Goal: Task Accomplishment & Management: Manage account settings

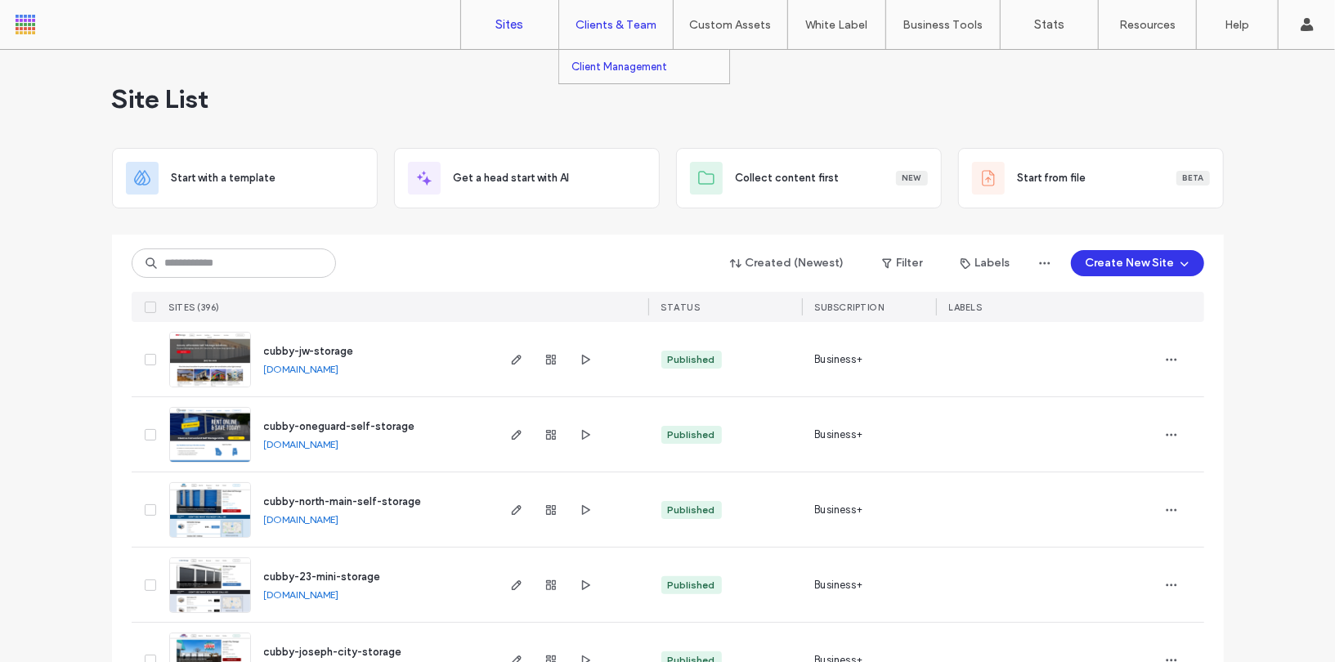
click at [639, 78] on link "Client Management" at bounding box center [650, 67] width 158 height 34
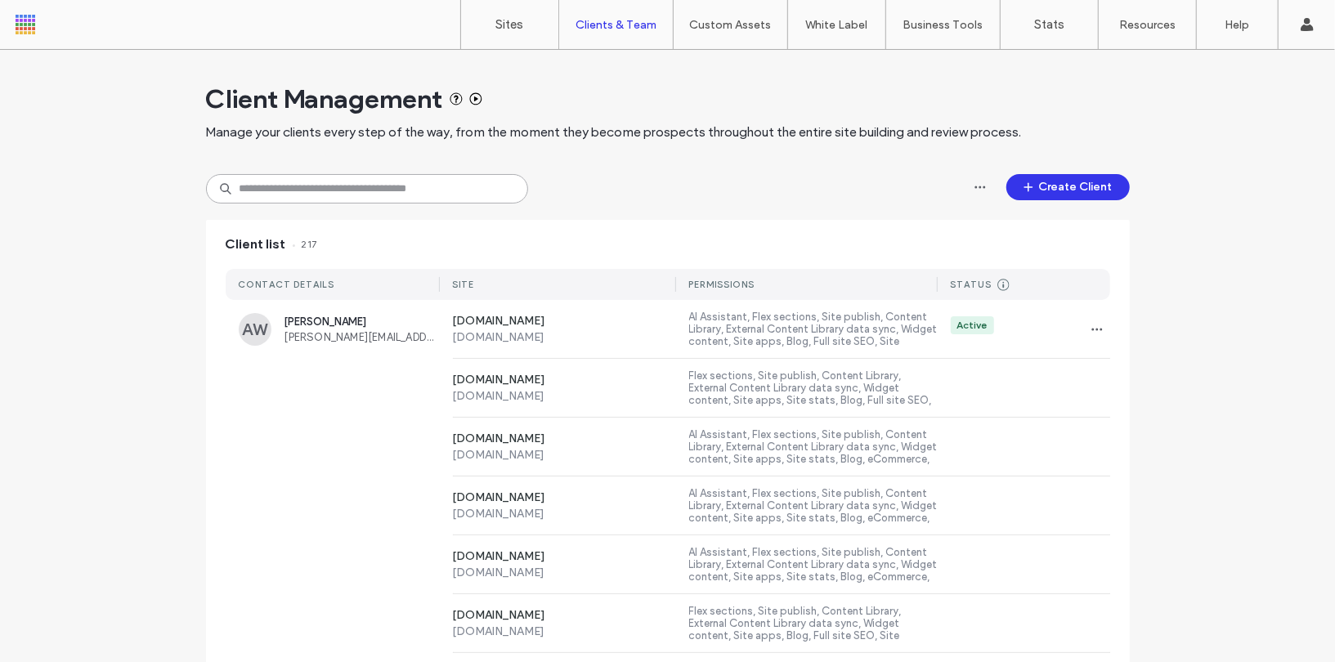
click at [365, 193] on input at bounding box center [367, 188] width 322 height 29
paste input "**********"
type input "**********"
click at [369, 356] on div "AW [PERSON_NAME] [PERSON_NAME][EMAIL_ADDRESS][DOMAIN_NAME] [DOMAIN_NAME] [DOMAI…" at bounding box center [668, 329] width 885 height 59
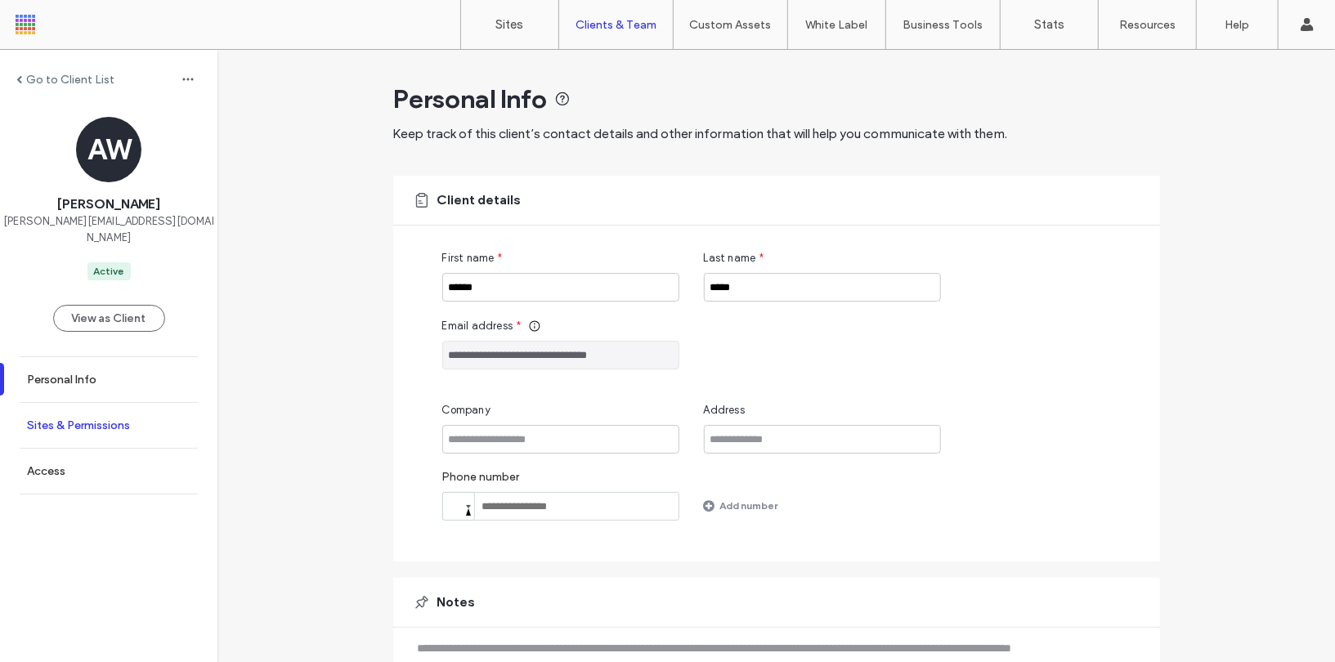
click at [81, 413] on link "Sites & Permissions" at bounding box center [108, 425] width 217 height 45
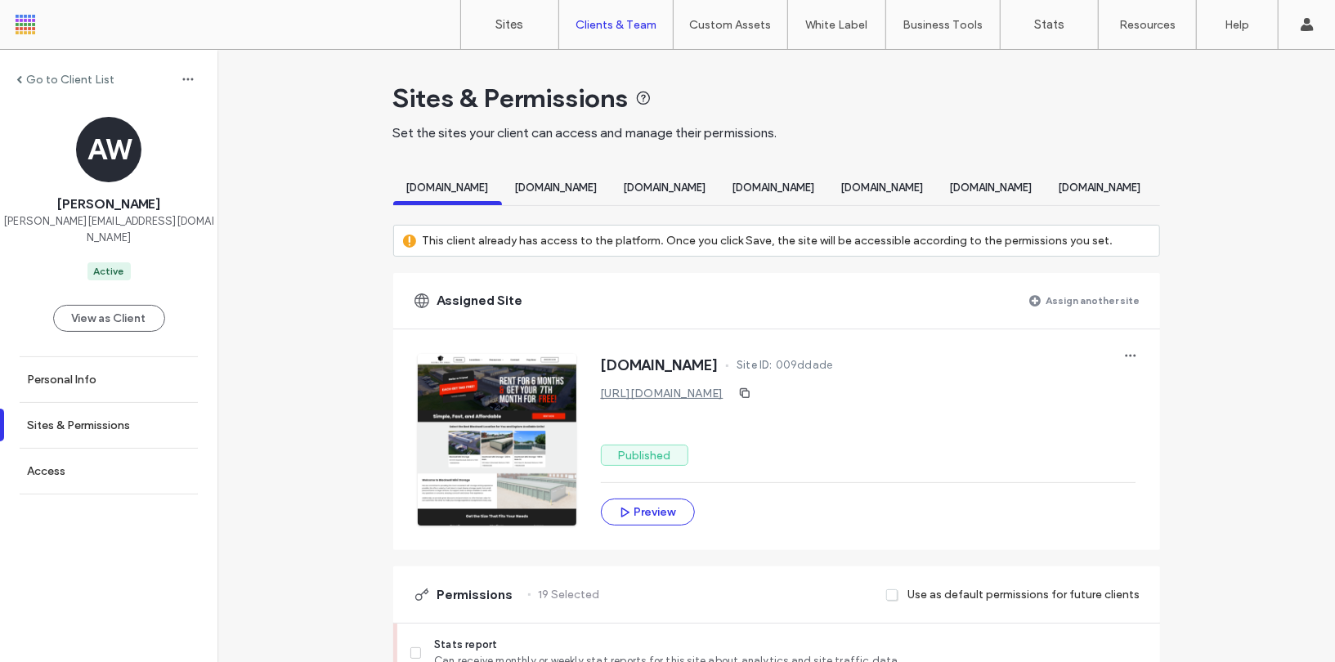
scroll to position [0, 693]
click at [956, 188] on span "[DOMAIN_NAME]" at bounding box center [997, 187] width 83 height 12
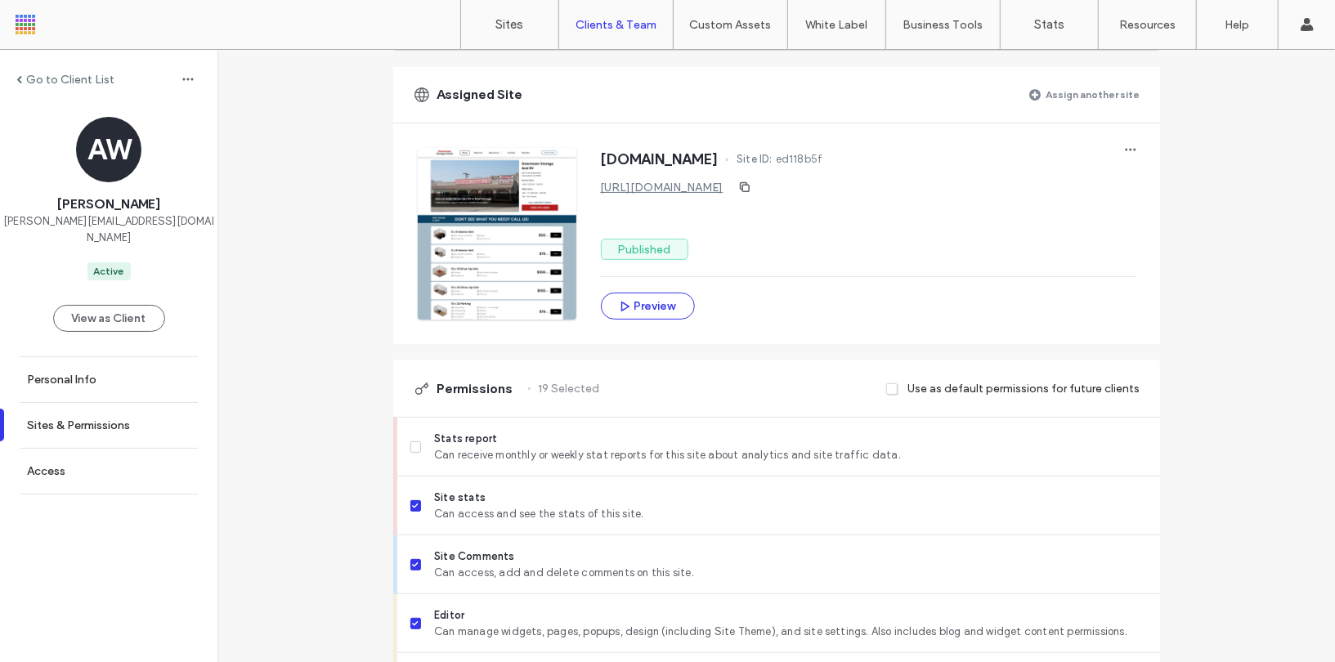
scroll to position [311, 0]
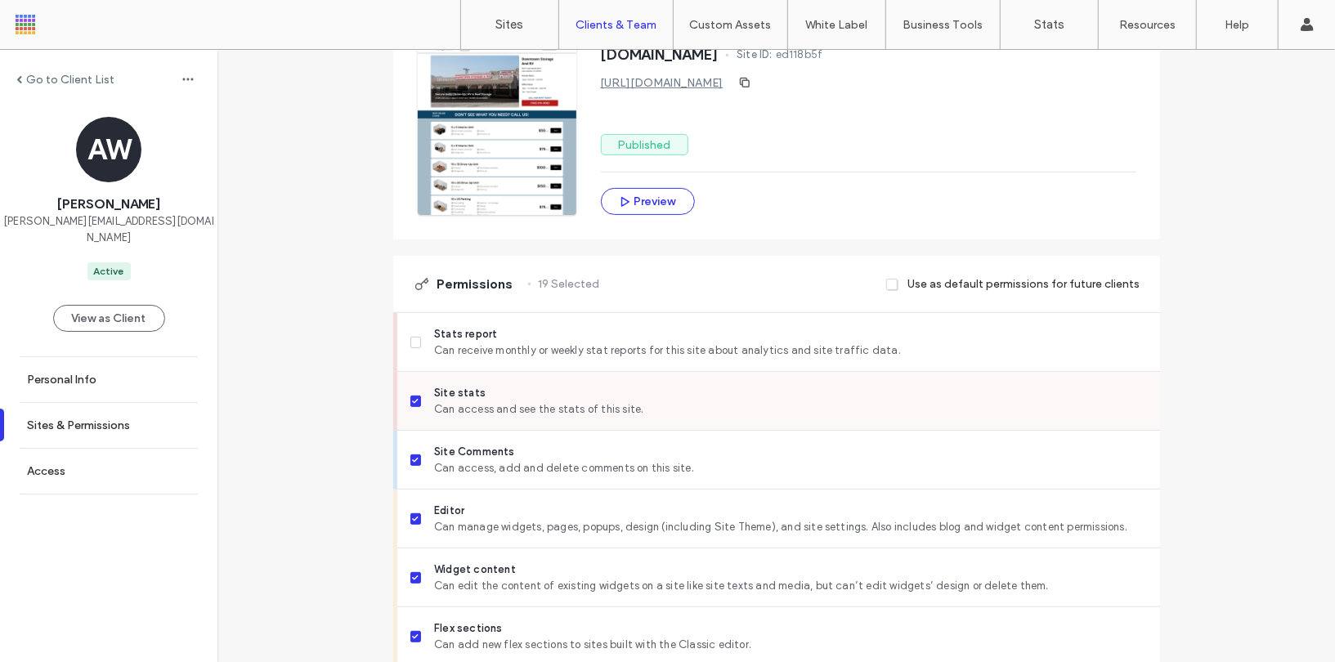
click at [417, 405] on label "Site stats Can access and see the stats of this site." at bounding box center [778, 401] width 737 height 33
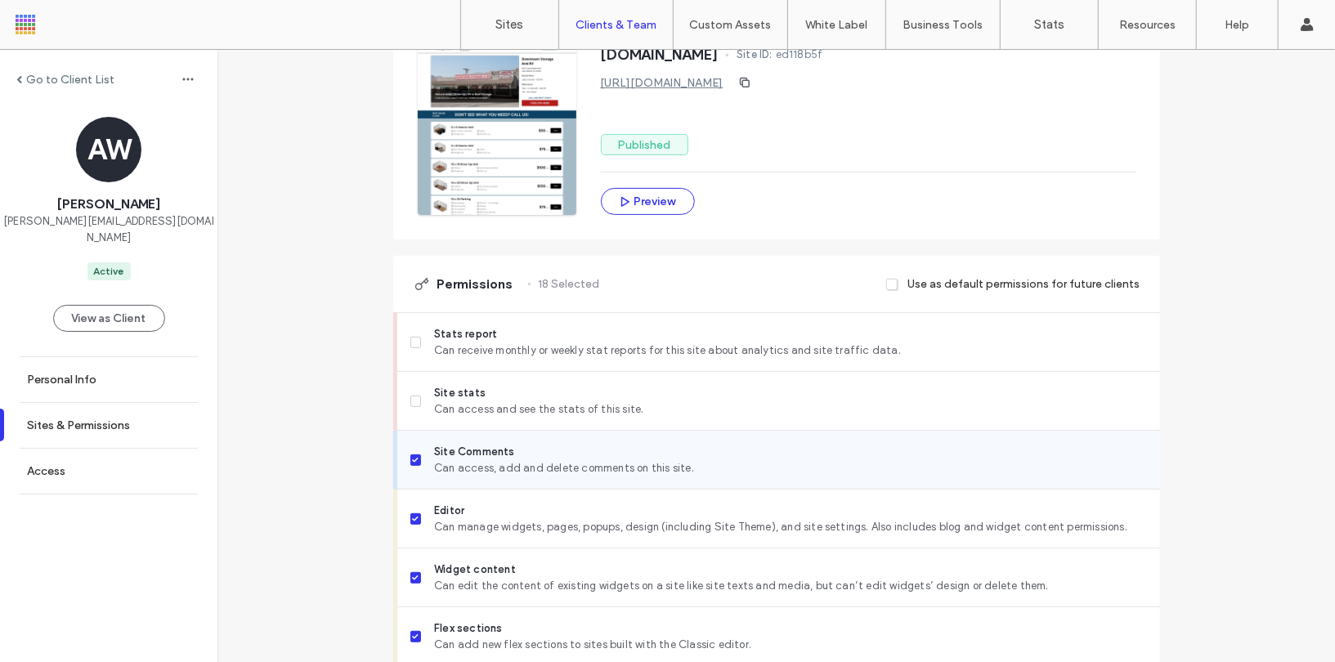
click at [415, 461] on label "Site Comments Can access, add and delete comments on this site." at bounding box center [778, 460] width 737 height 33
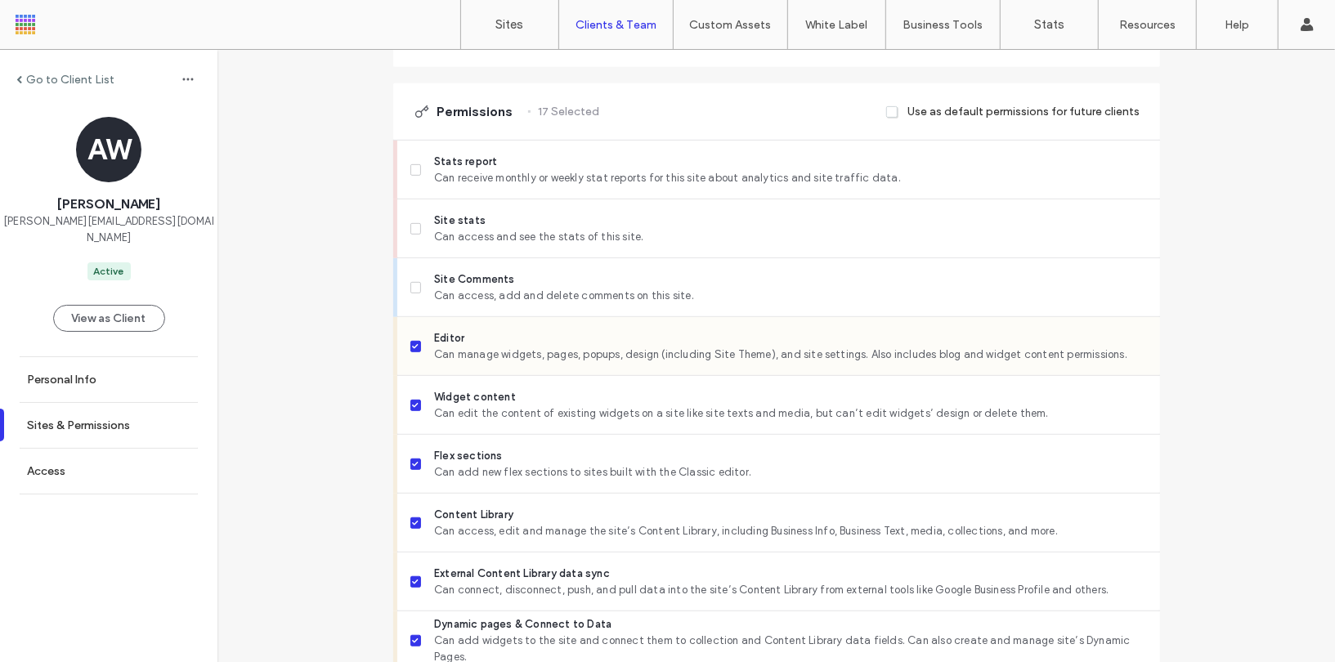
scroll to position [503, 0]
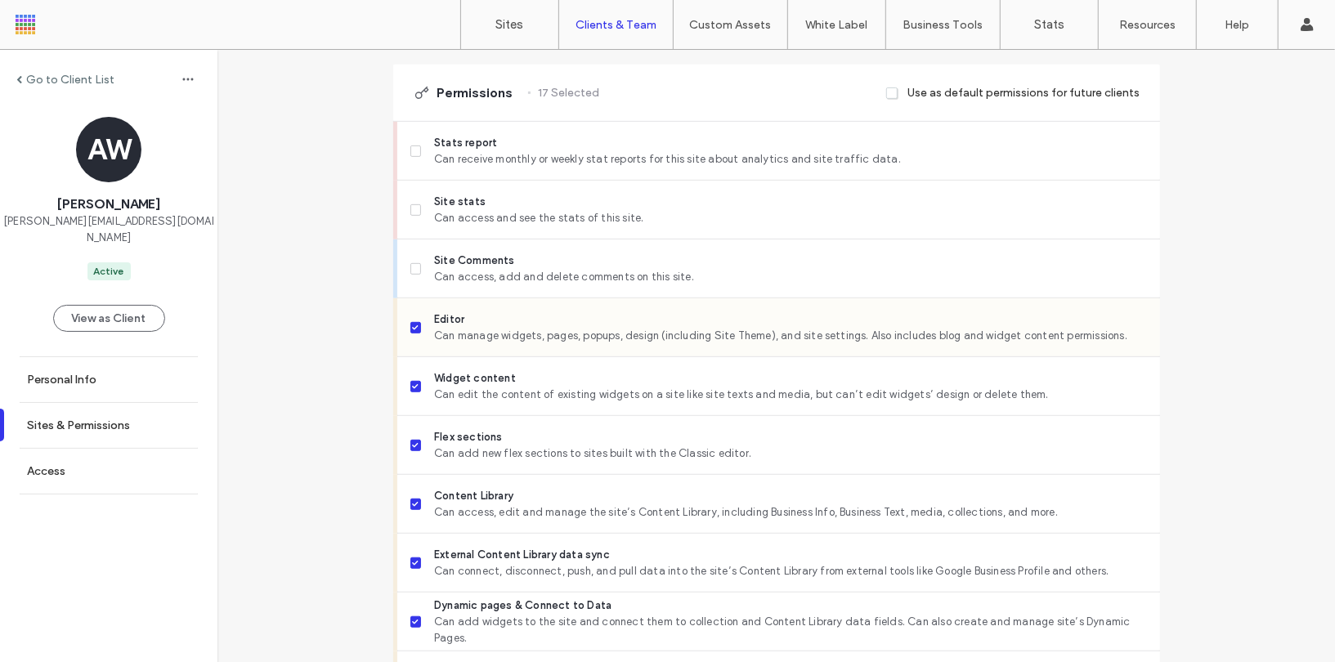
click at [417, 334] on label "Editor Can manage widgets, pages, popups, design (including Site Theme), and si…" at bounding box center [778, 327] width 737 height 33
click at [412, 381] on label "Widget content Can edit the content of existing widgets on a site like site tex…" at bounding box center [778, 386] width 737 height 33
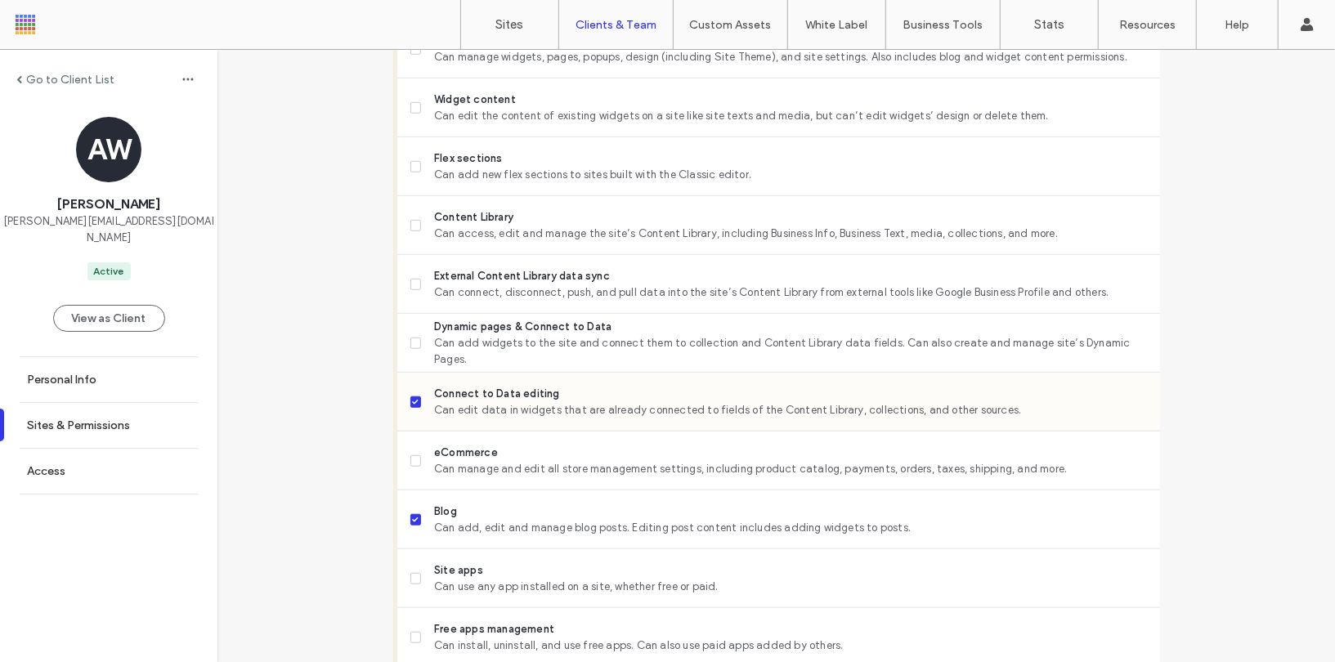
click at [412, 407] on label "Connect to Data editing Can edit data in widgets that are already connected to …" at bounding box center [778, 402] width 737 height 33
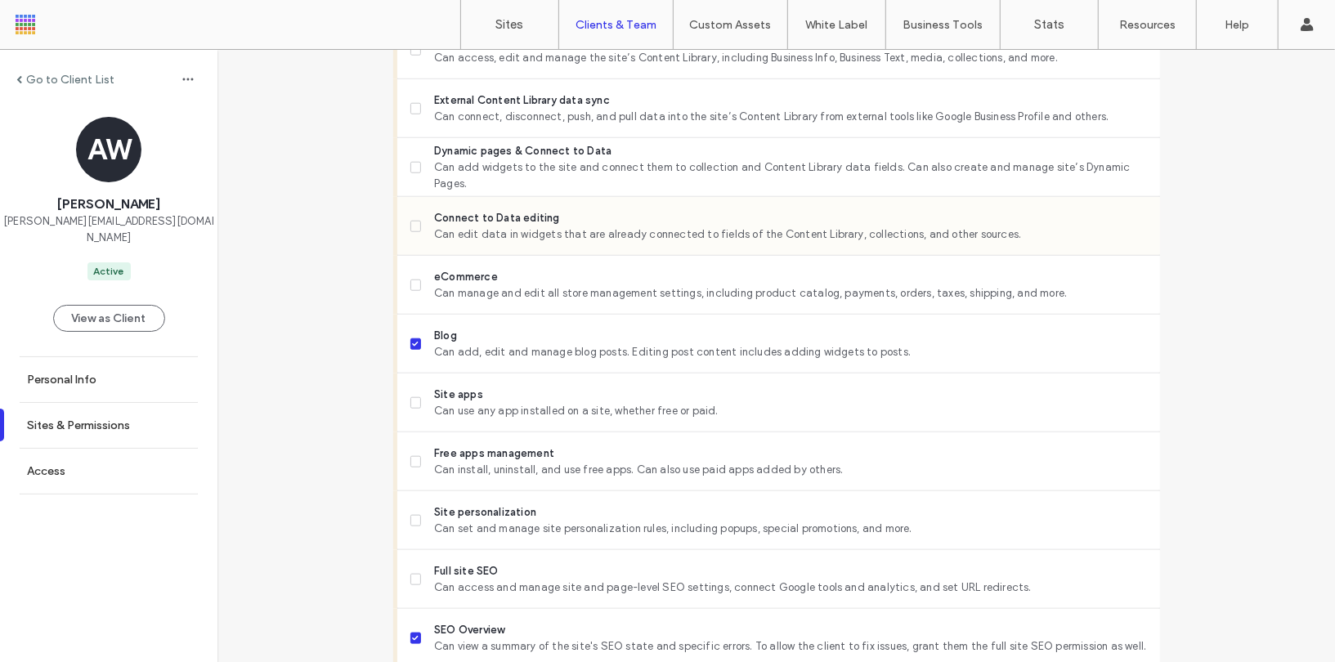
scroll to position [1023, 0]
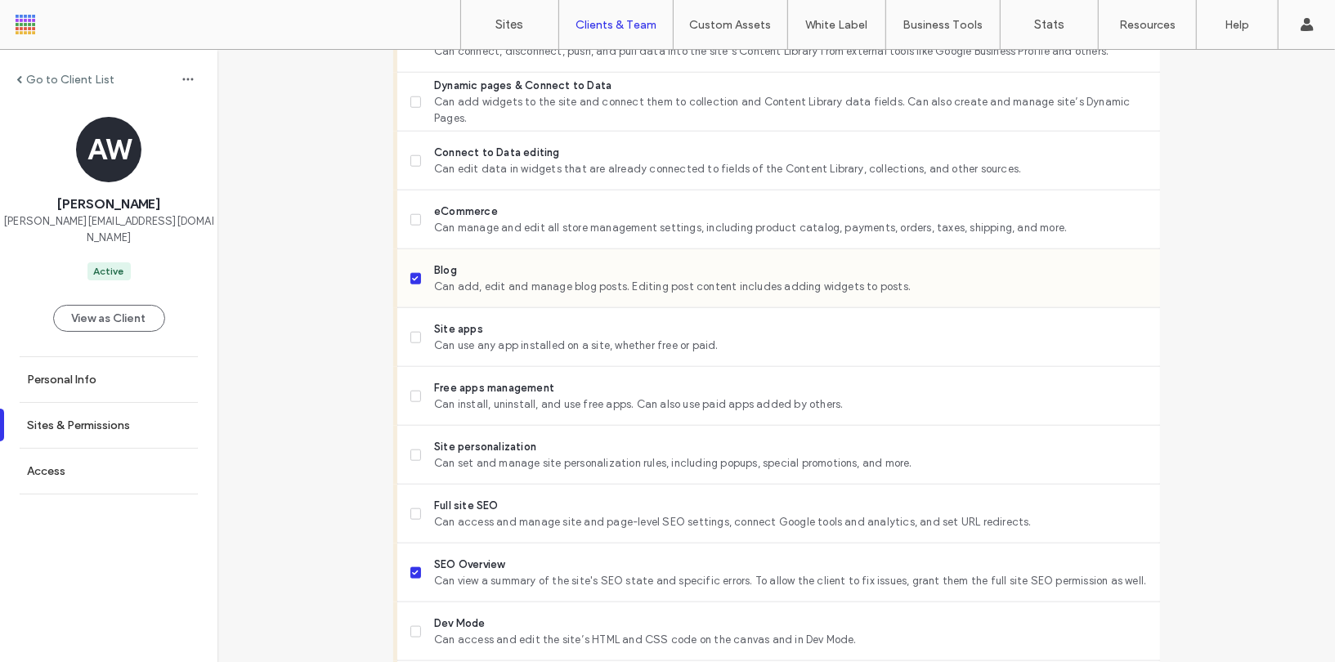
click at [410, 281] on label "Blog Can add, edit and manage blog posts. Editing post content includes adding …" at bounding box center [778, 278] width 737 height 33
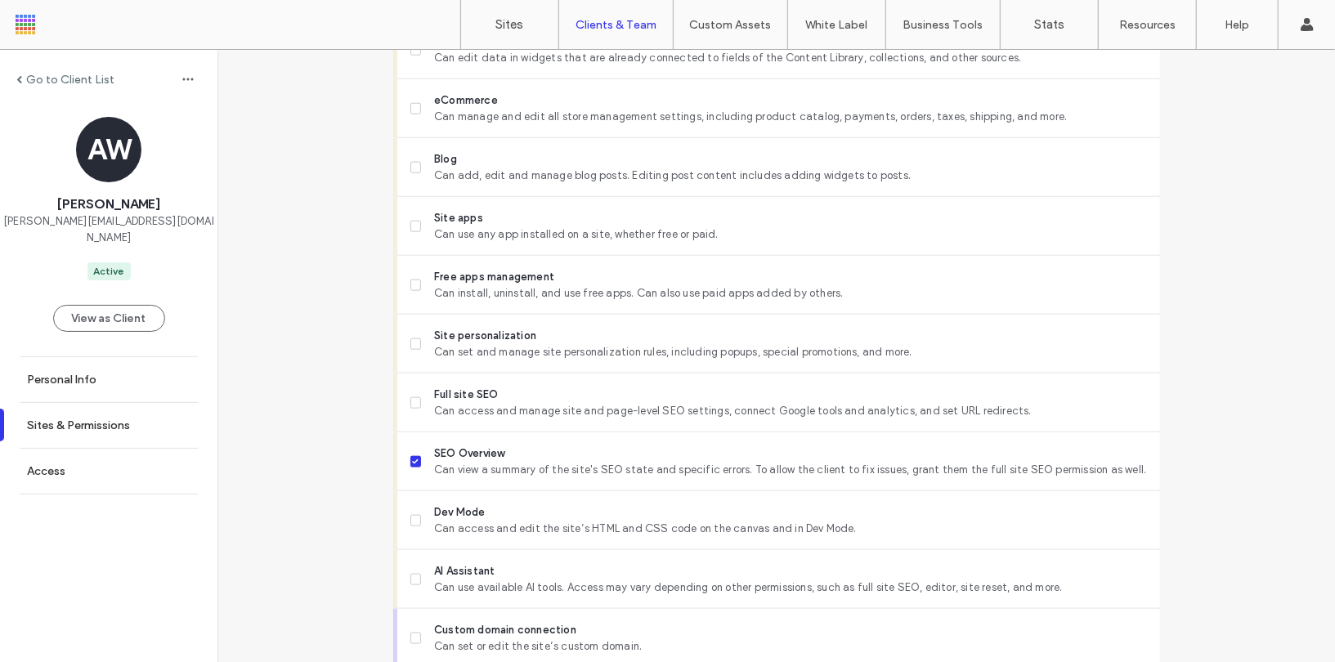
scroll to position [1317, 0]
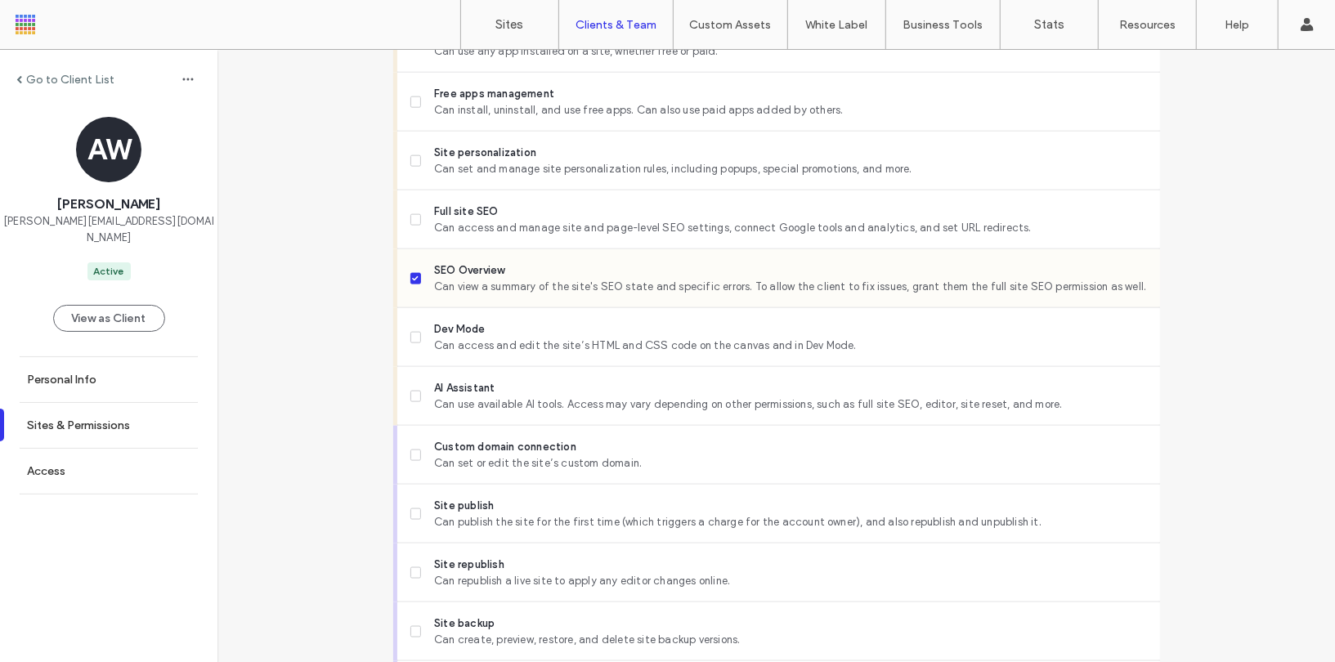
click at [412, 281] on icon at bounding box center [415, 278] width 7 height 5
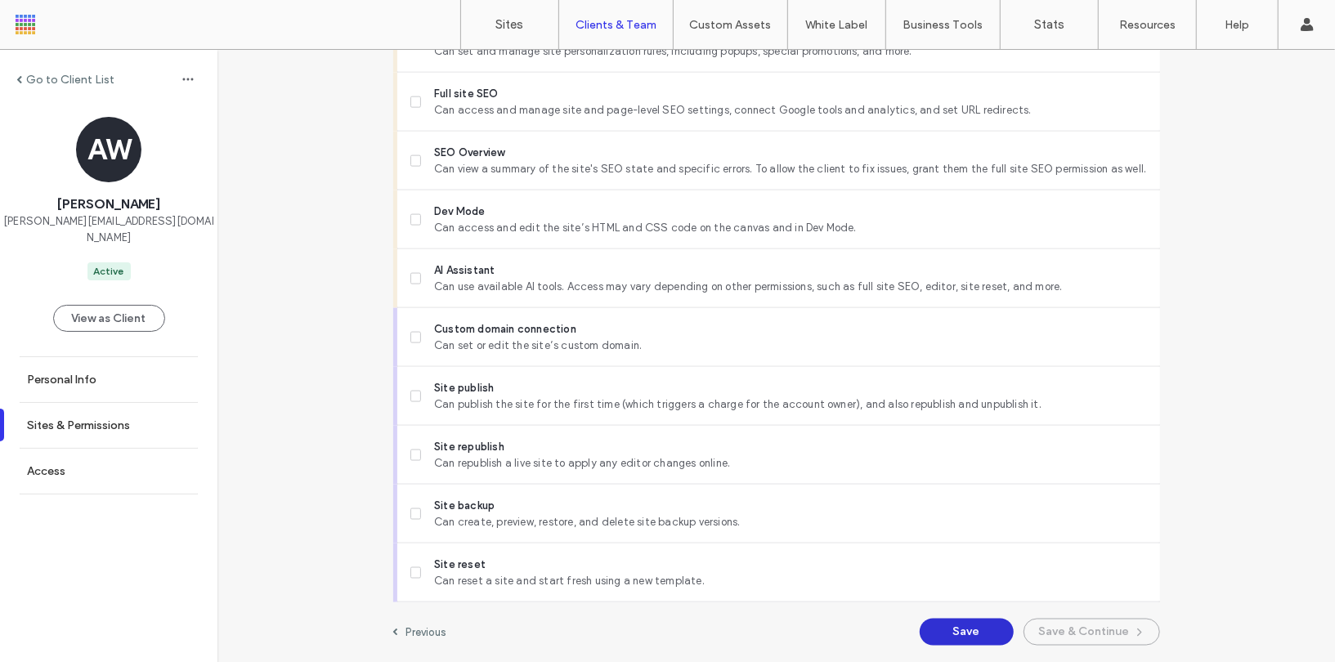
click at [975, 638] on button "Save" at bounding box center [967, 632] width 94 height 27
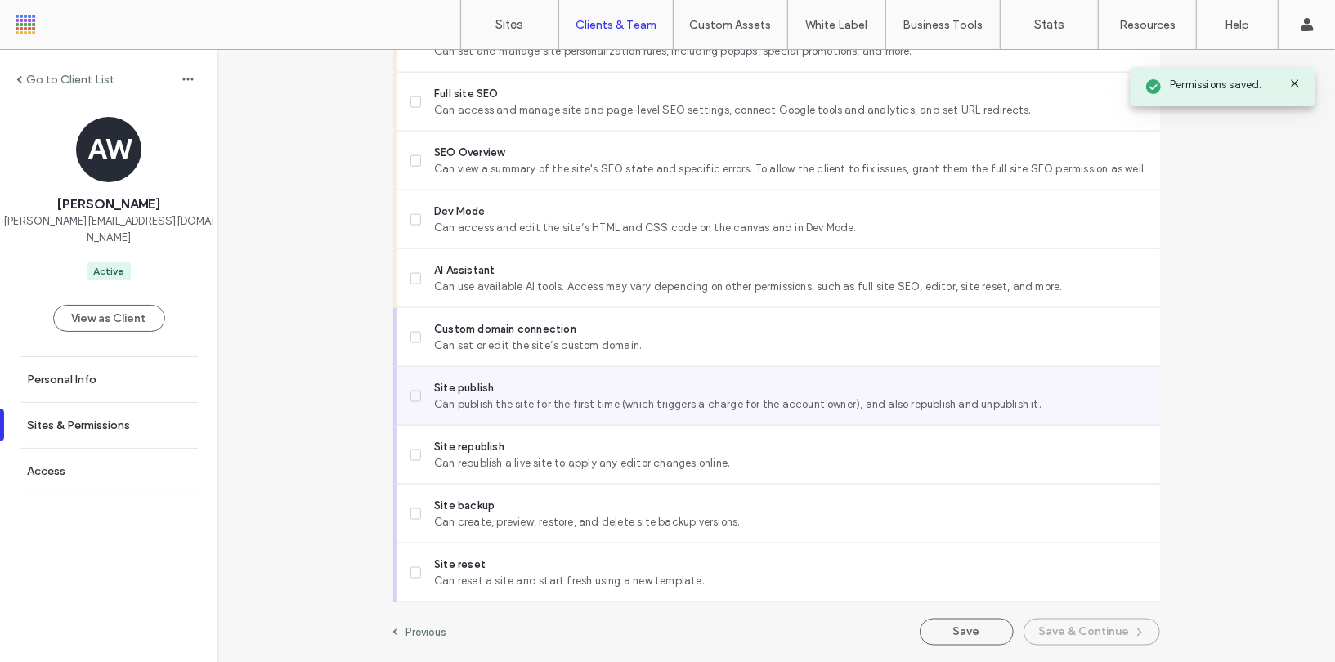
scroll to position [0, 0]
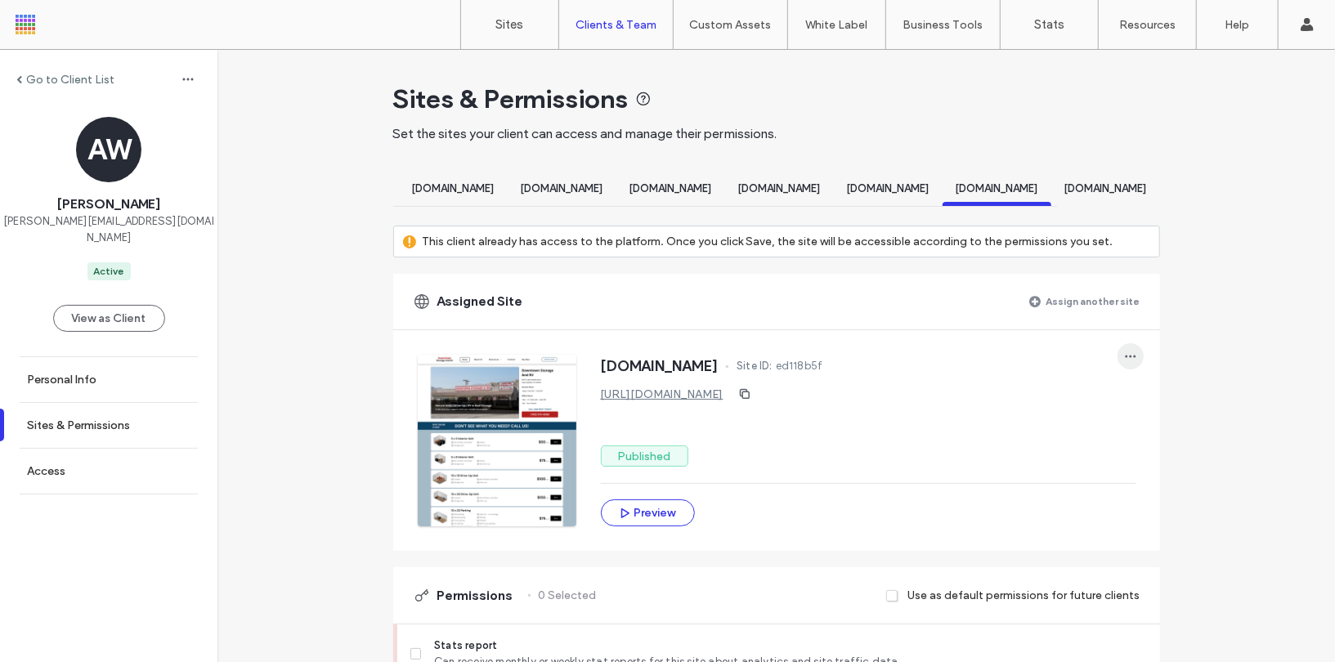
click at [1131, 363] on icon "button" at bounding box center [1130, 356] width 13 height 13
click at [1142, 411] on span at bounding box center [1136, 412] width 20 height 18
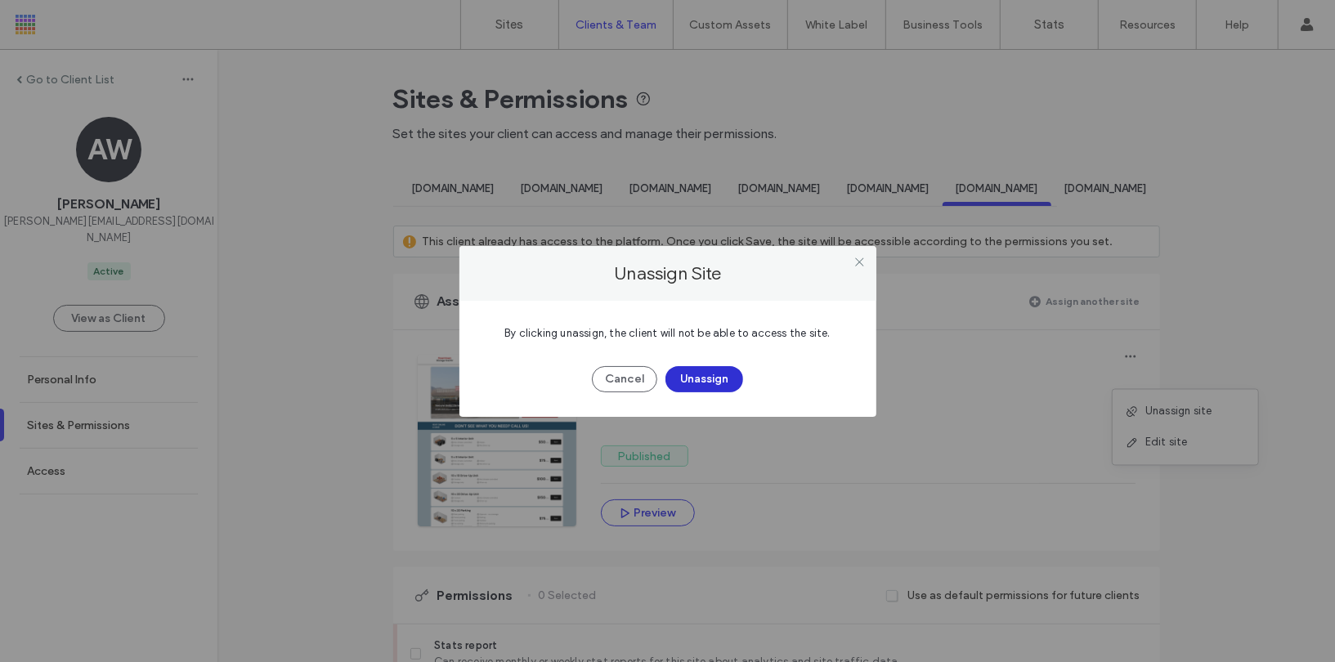
click at [688, 370] on button "Unassign" at bounding box center [704, 379] width 78 height 26
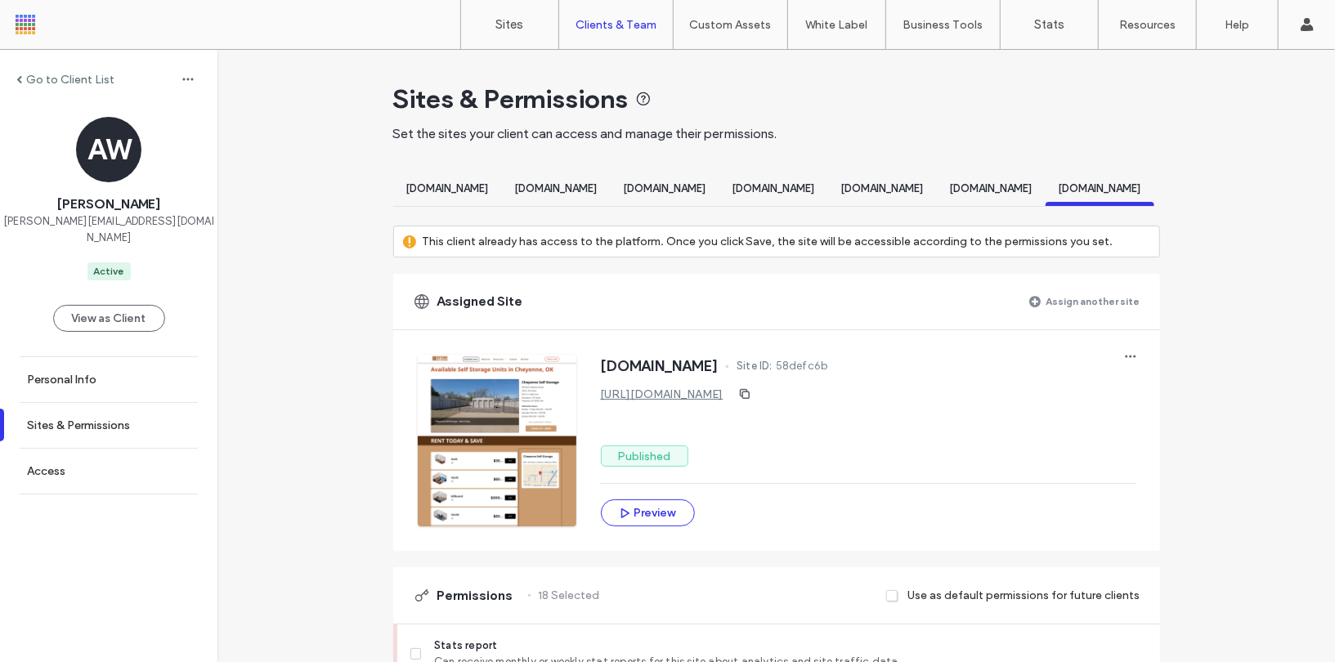
scroll to position [0, 496]
